Goal: Register for event/course

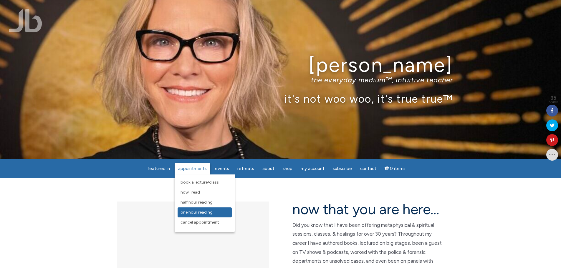
click at [200, 212] on span "One Hour Reading" at bounding box center [196, 212] width 32 height 5
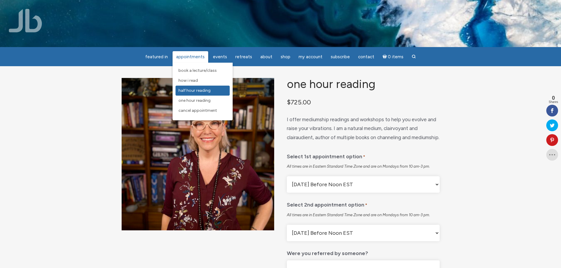
click at [189, 91] on span "Half Hour Reading" at bounding box center [194, 90] width 32 height 5
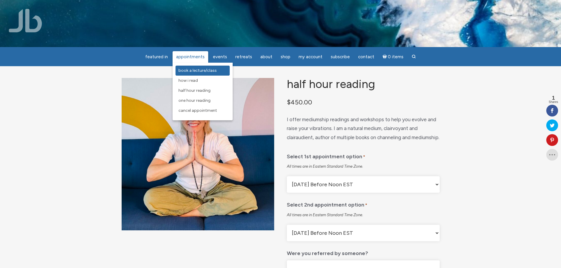
click at [193, 71] on span "Book a Lecture/Class" at bounding box center [197, 70] width 38 height 5
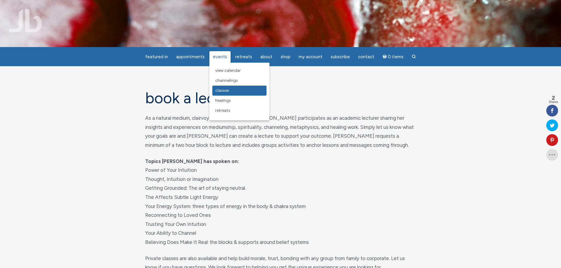
click at [225, 93] on span "Classes" at bounding box center [222, 90] width 14 height 5
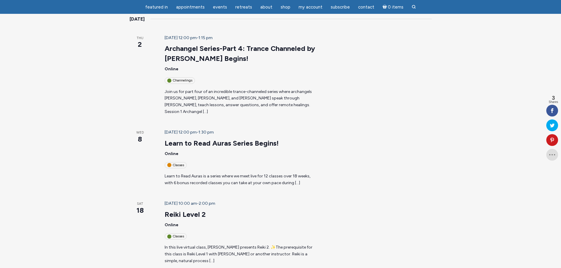
scroll to position [206, 0]
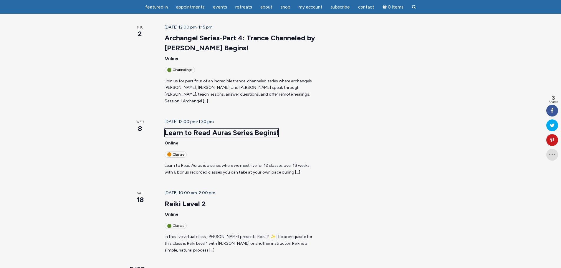
click at [167, 128] on link "Learn to Read Auras Series Begins!" at bounding box center [222, 132] width 114 height 9
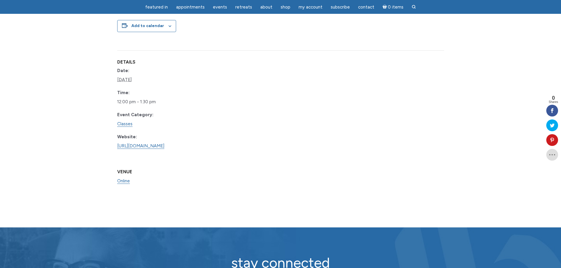
scroll to position [471, 0]
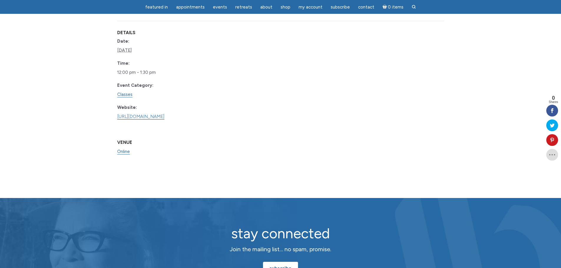
click at [149, 120] on link "[URL][DOMAIN_NAME]" at bounding box center [140, 117] width 47 height 6
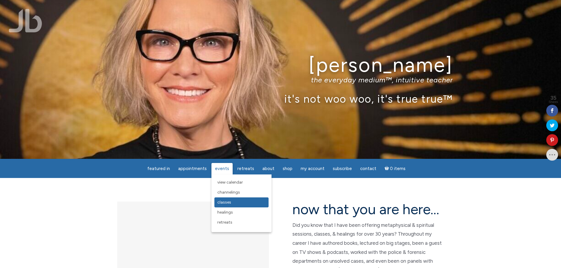
click at [227, 202] on span "Classes" at bounding box center [224, 202] width 14 height 5
